Goal: Information Seeking & Learning: Learn about a topic

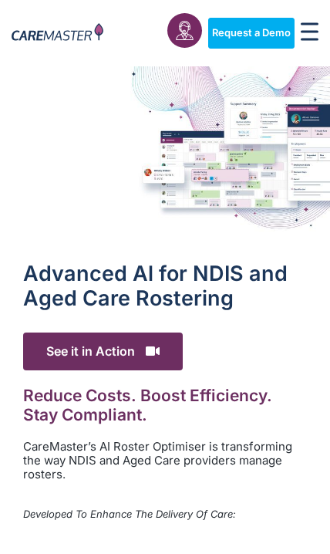
click at [263, 233] on img at bounding box center [165, 152] width 330 height 172
click at [169, 334] on span "See it in Action" at bounding box center [103, 352] width 160 height 38
click at [167, 341] on span "See it in Action" at bounding box center [103, 352] width 160 height 38
click at [140, 365] on span "See it in Action" at bounding box center [103, 352] width 160 height 38
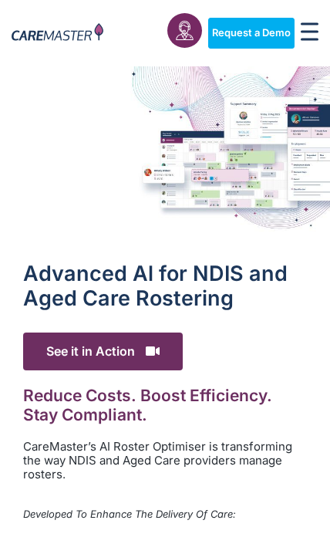
click at [204, 400] on h2 "Reduce Costs. Boost Efficiency. Stay Compliant." at bounding box center [165, 405] width 284 height 39
click at [214, 400] on h2 "Reduce Costs. Boost Efficiency. Stay Compliant." at bounding box center [165, 405] width 284 height 39
click at [221, 402] on h2 "Reduce Costs. Boost Efficiency. Stay Compliant." at bounding box center [165, 405] width 284 height 39
click at [199, 421] on h2 "Reduce Costs. Boost Efficiency. Stay Compliant." at bounding box center [165, 405] width 284 height 39
click at [198, 421] on h2 "Reduce Costs. Boost Efficiency. Stay Compliant." at bounding box center [165, 405] width 284 height 39
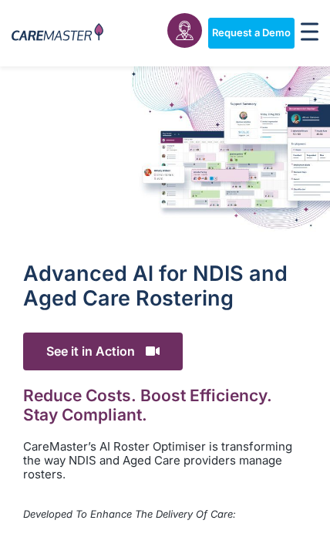
click at [156, 339] on span "See it in Action" at bounding box center [103, 352] width 160 height 38
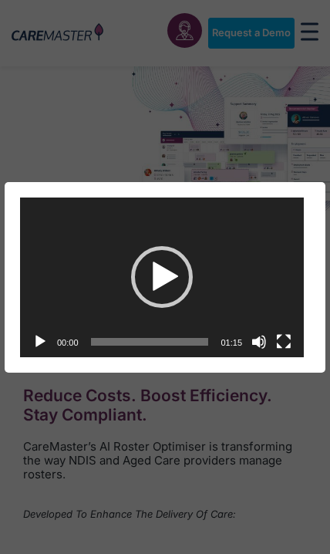
click at [185, 300] on div "Play" at bounding box center [162, 277] width 62 height 62
